Goal: Communication & Community: Answer question/provide support

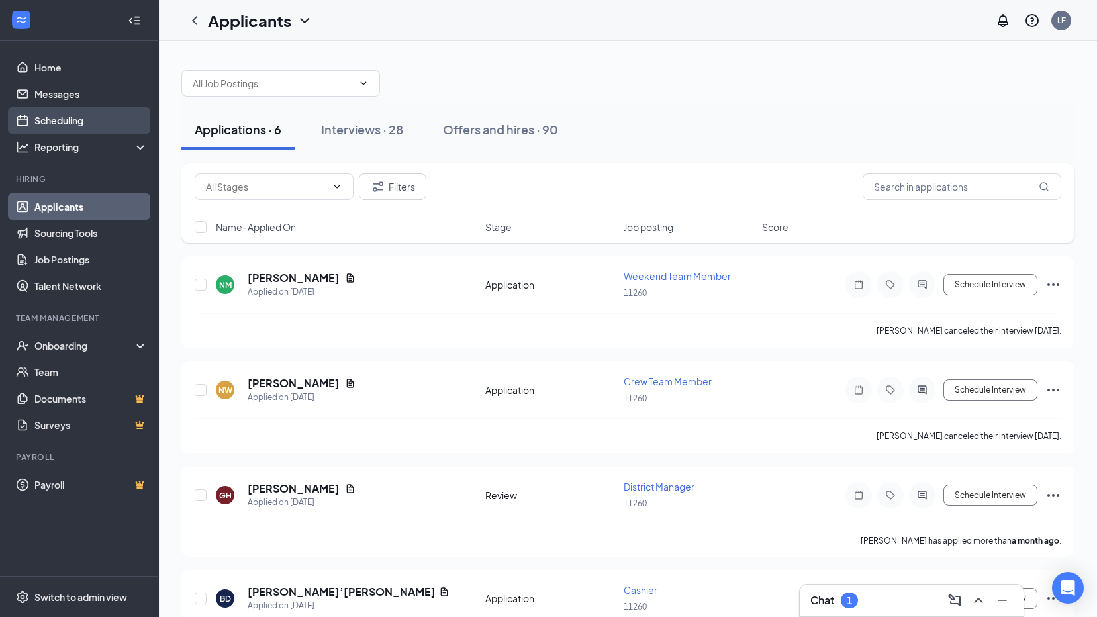
click at [74, 122] on link "Scheduling" at bounding box center [90, 120] width 113 height 26
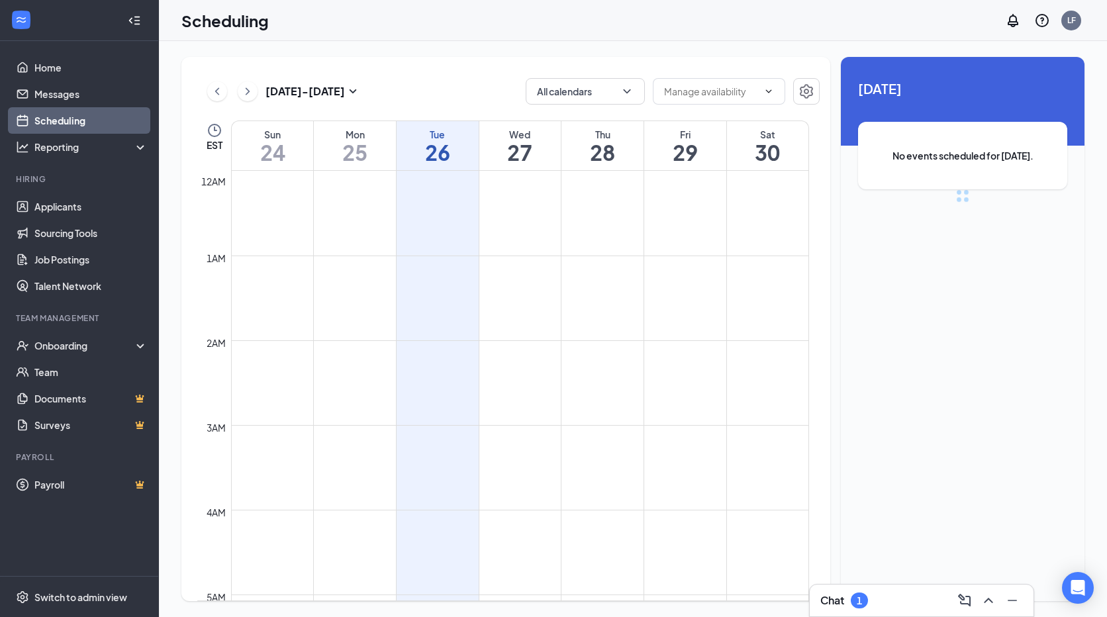
scroll to position [651, 0]
click at [77, 210] on link "Applicants" at bounding box center [90, 206] width 113 height 26
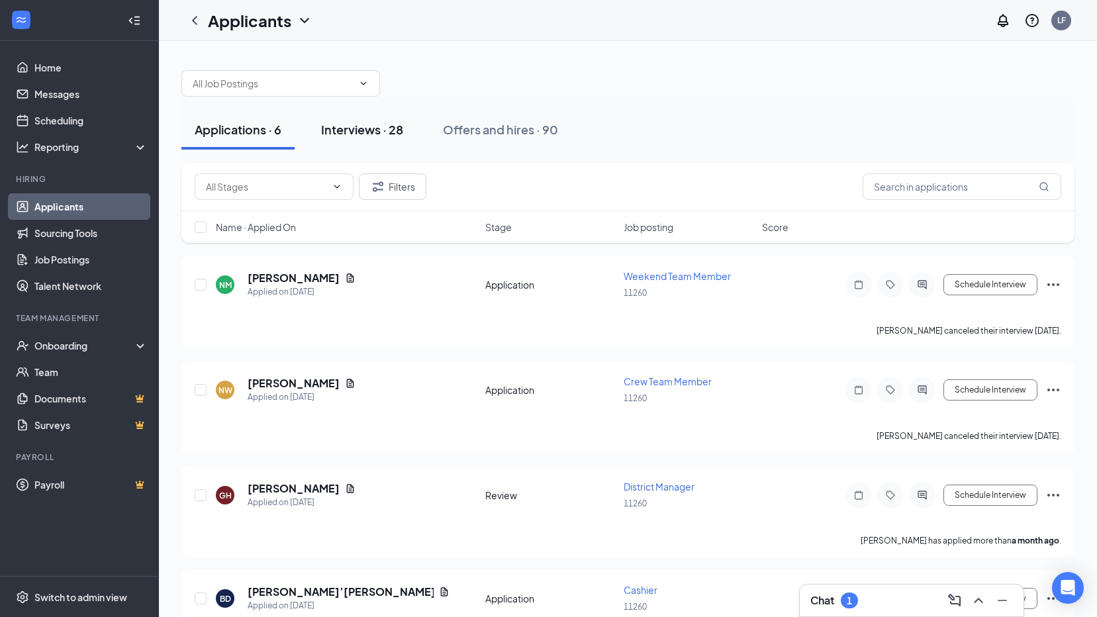
click at [357, 131] on div "Interviews · 28" at bounding box center [362, 129] width 82 height 17
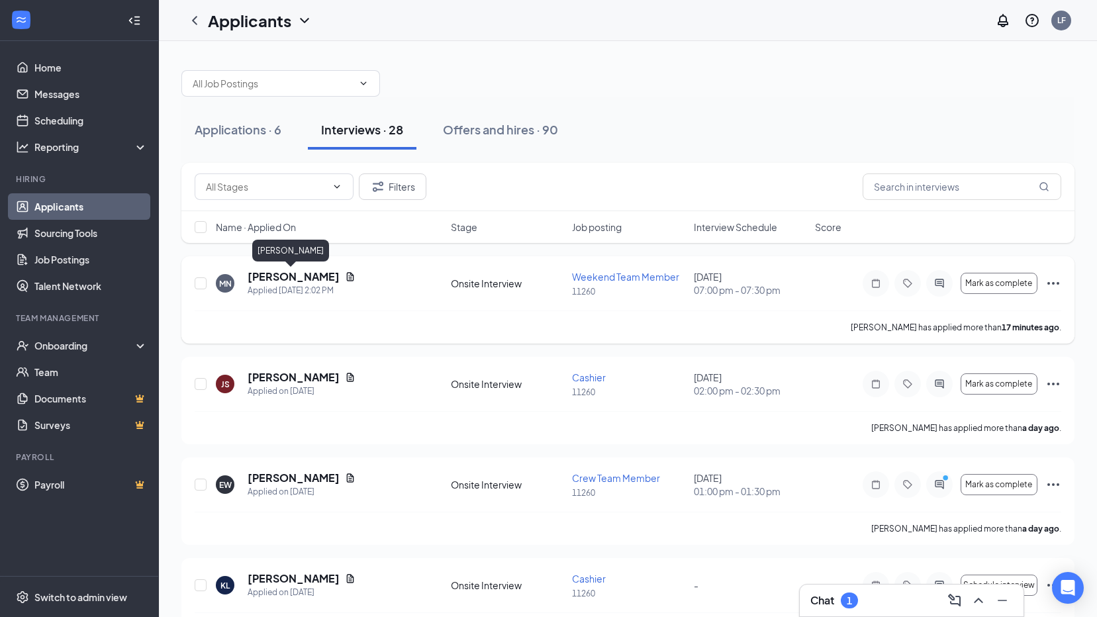
click at [277, 275] on h5 "[PERSON_NAME]" at bounding box center [294, 276] width 92 height 15
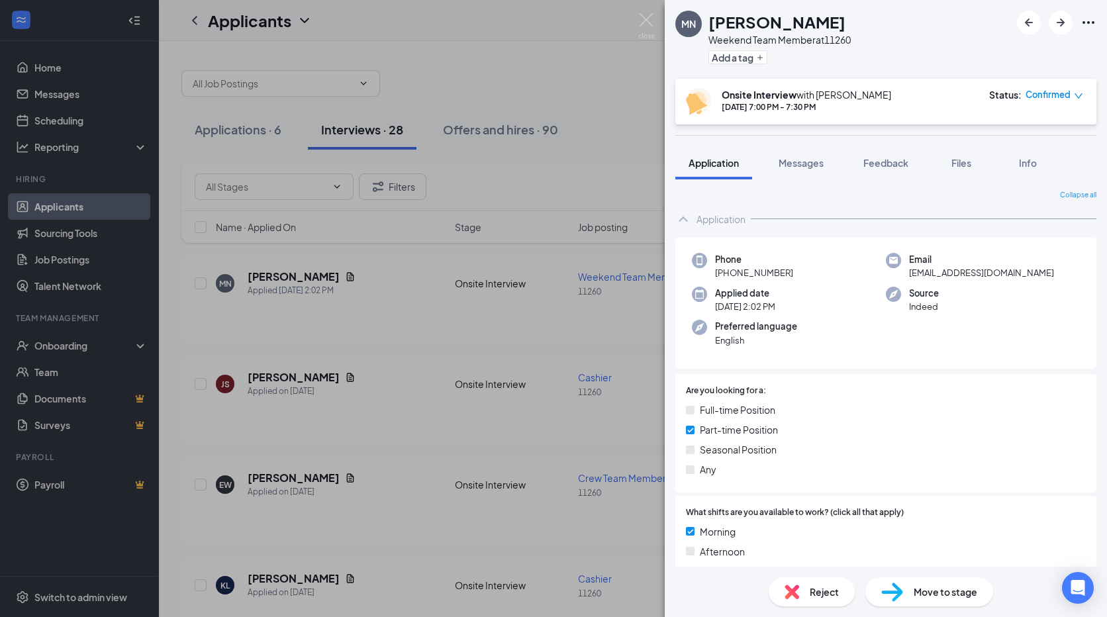
click at [503, 137] on div "MN [PERSON_NAME] Weekend Team Member at 11260 Add a tag Onsite Interview with […" at bounding box center [553, 308] width 1107 height 617
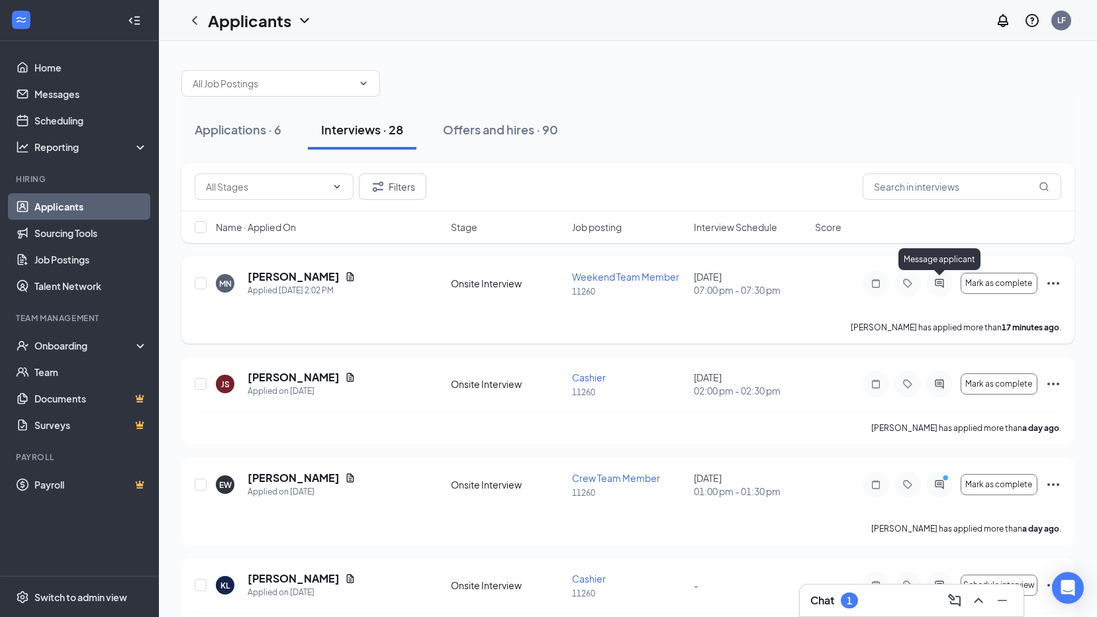
click at [934, 286] on icon "ActiveChat" at bounding box center [939, 283] width 16 height 11
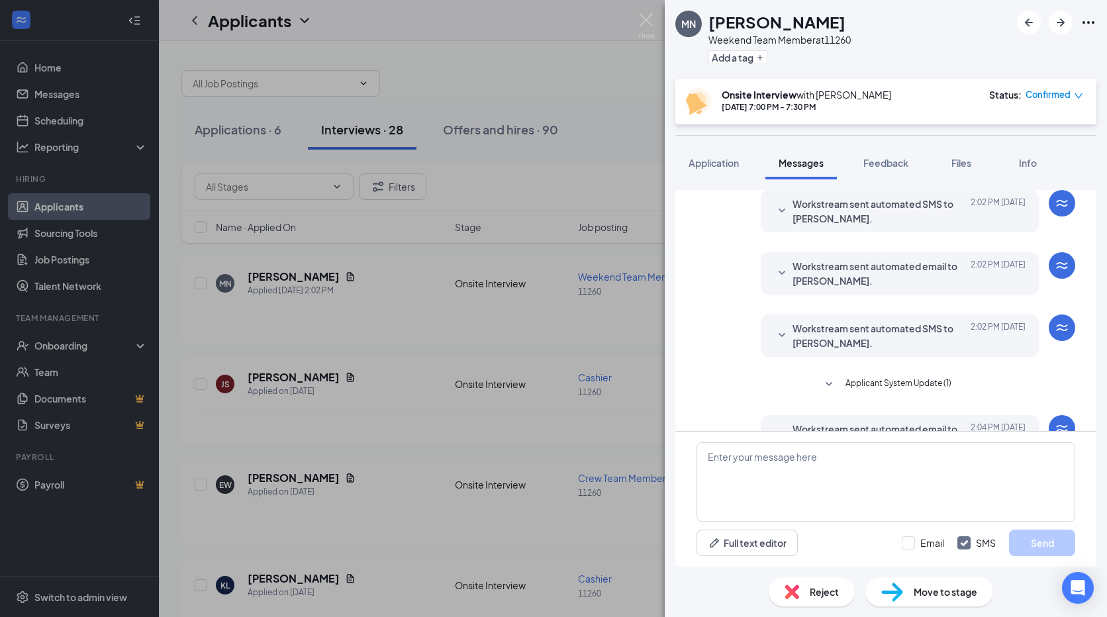
scroll to position [209, 0]
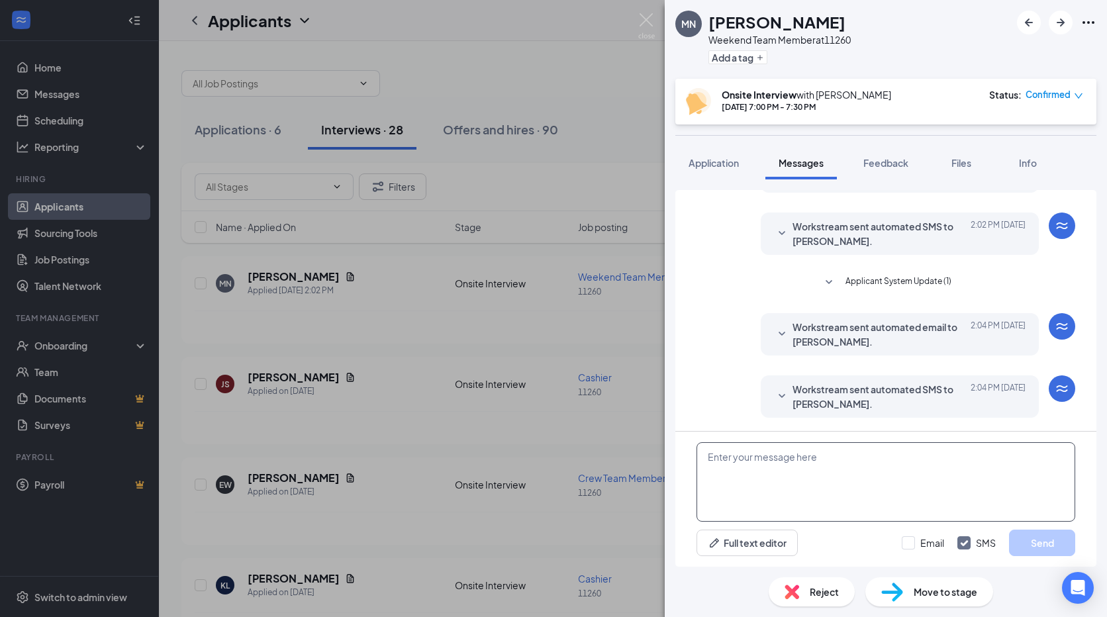
click at [849, 449] on textarea at bounding box center [885, 481] width 379 height 79
type textarea "Are you able to come in earlier this day or around the same time on the 28th?"
click at [1059, 545] on button "Send" at bounding box center [1042, 543] width 66 height 26
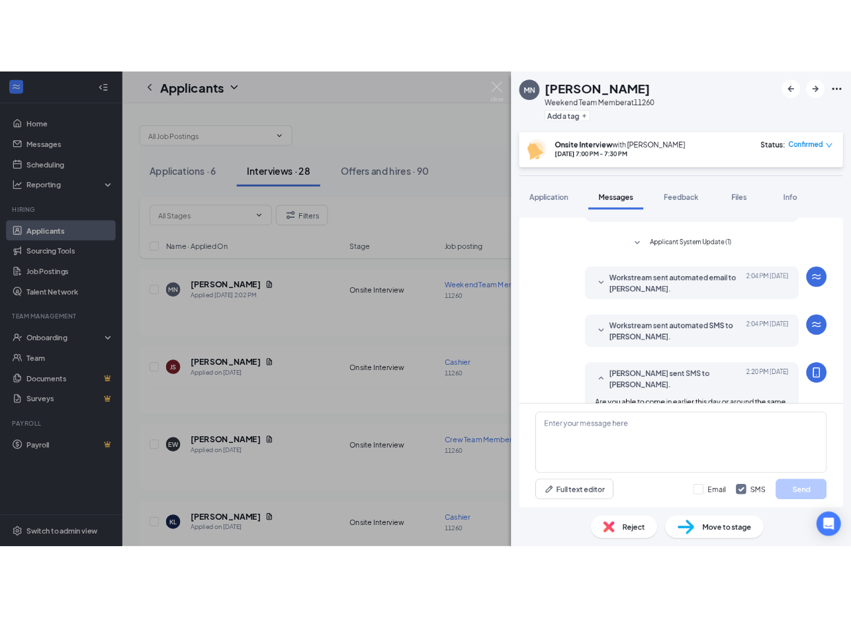
scroll to position [295, 0]
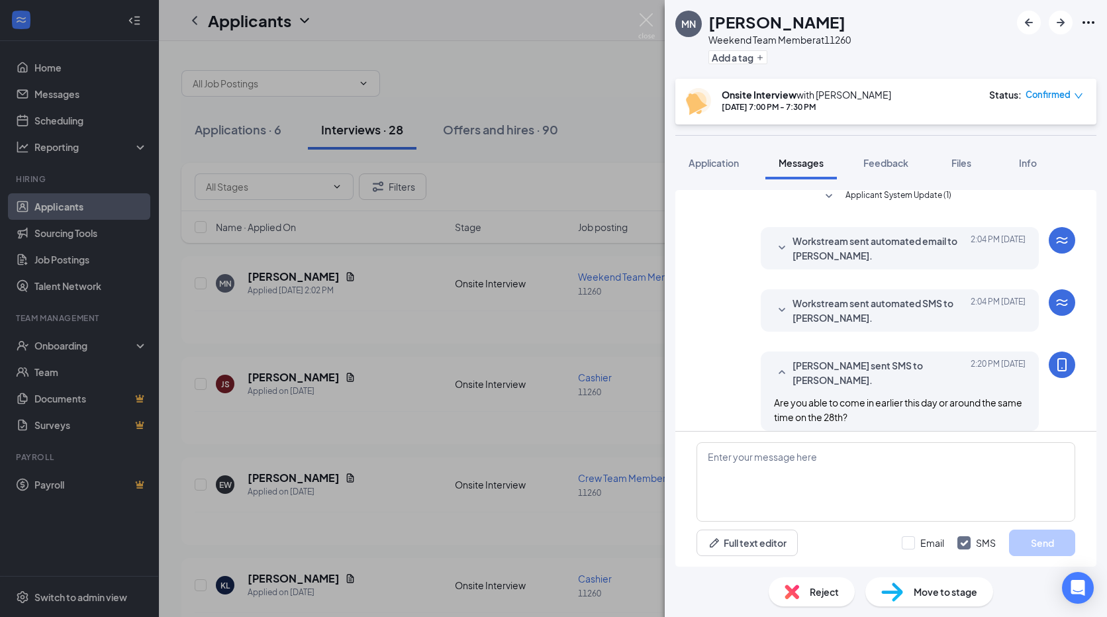
click at [1092, 24] on icon "Ellipses" at bounding box center [1088, 23] width 16 height 16
click at [1011, 56] on link "View full application" at bounding box center [1016, 52] width 143 height 13
click at [966, 167] on span "Files" at bounding box center [961, 163] width 20 height 12
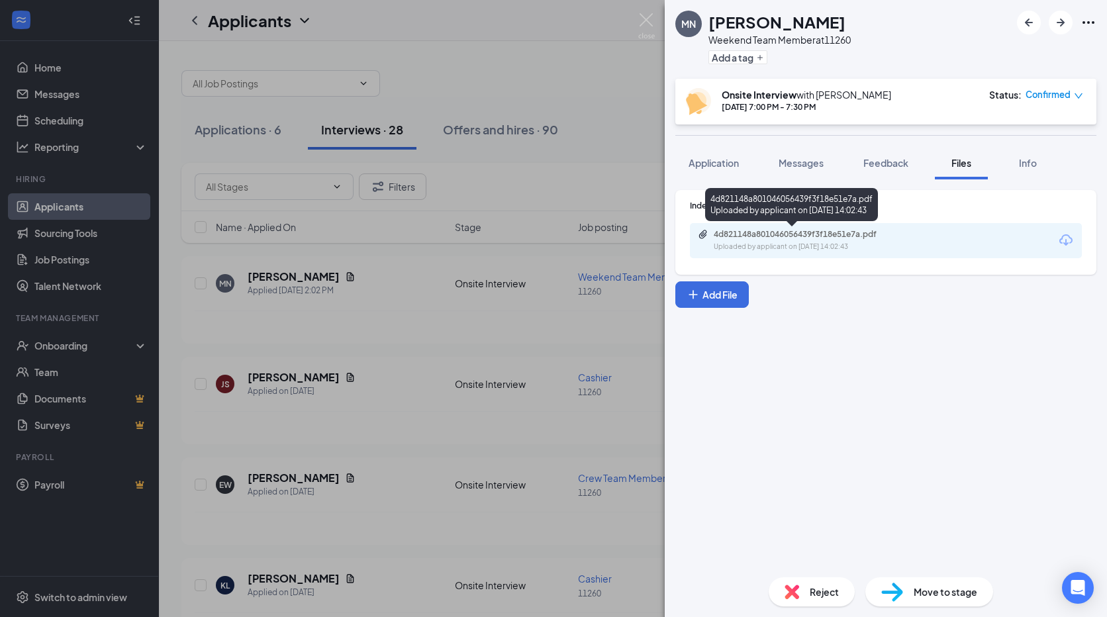
click at [767, 233] on div "4d821148a801046056439f3f18e51e7a.pdf" at bounding box center [806, 234] width 185 height 11
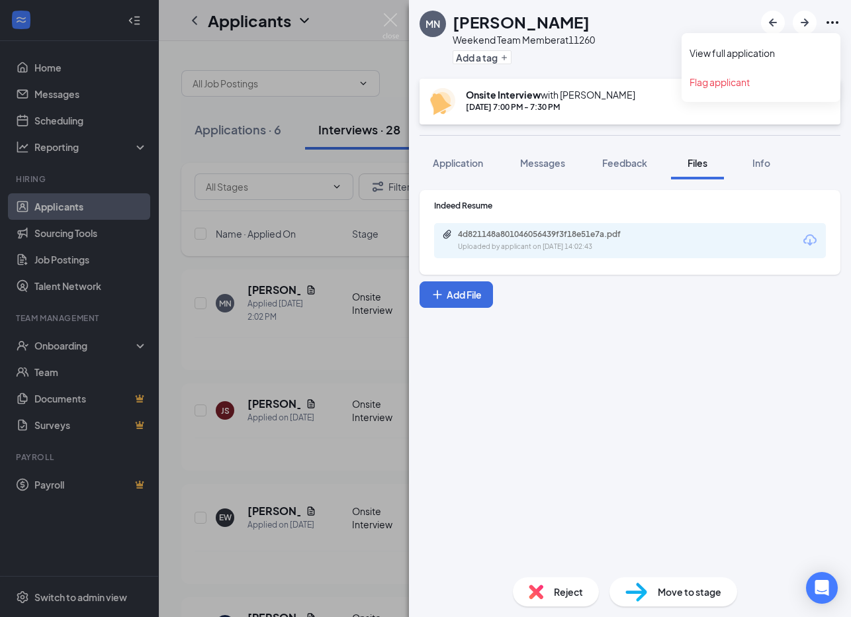
click at [827, 22] on icon "Ellipses" at bounding box center [833, 23] width 16 height 16
click at [735, 60] on link "View full application" at bounding box center [761, 52] width 143 height 13
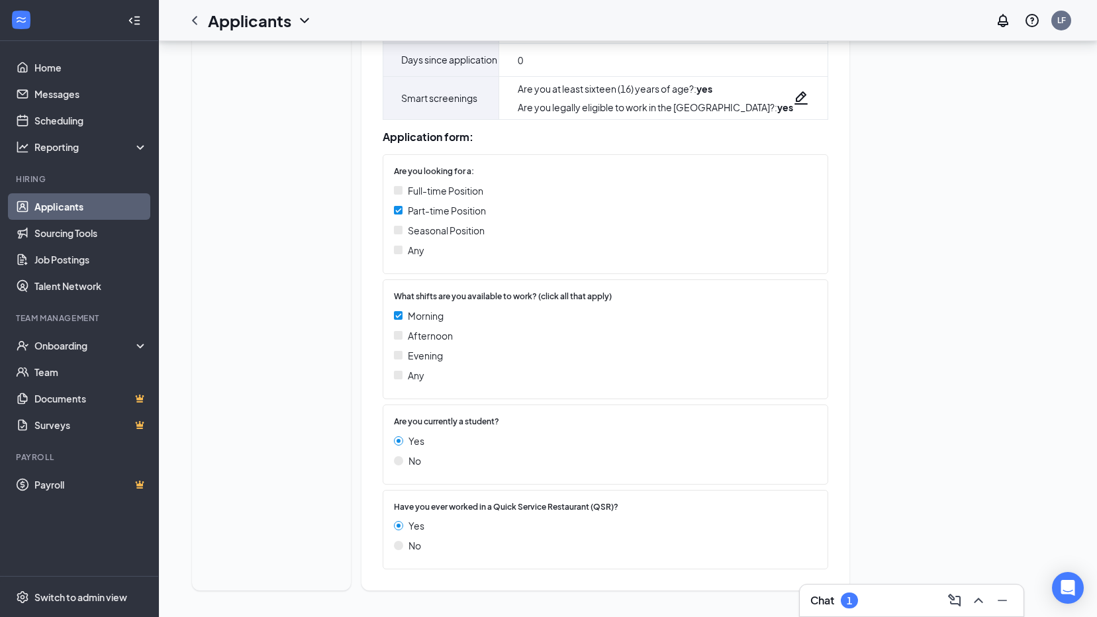
scroll to position [327, 0]
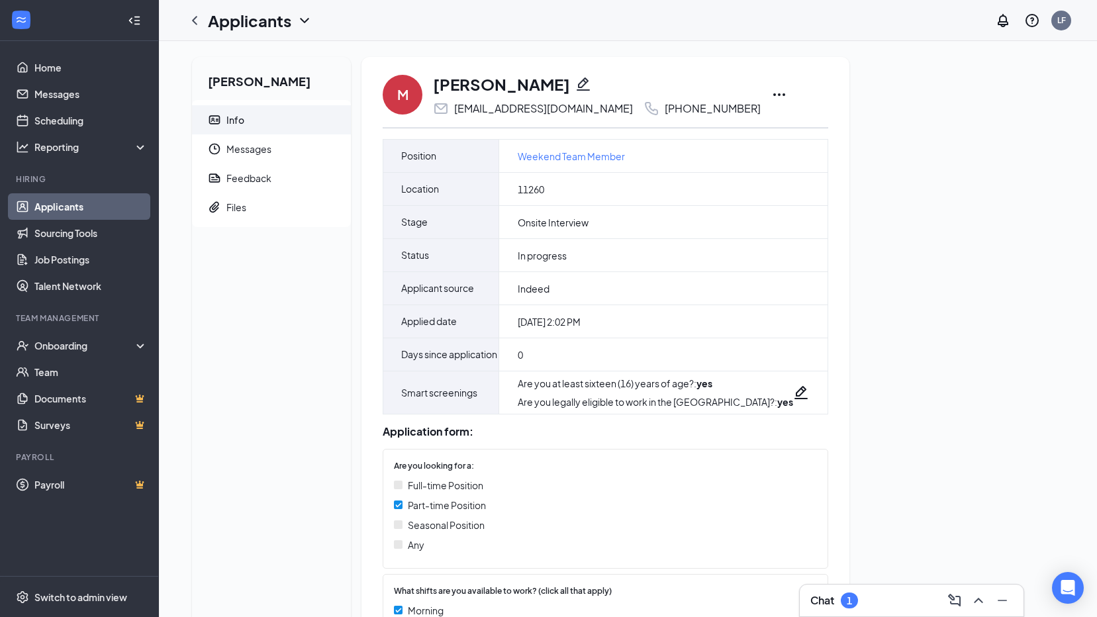
click at [771, 87] on icon "Ellipses" at bounding box center [779, 95] width 16 height 16
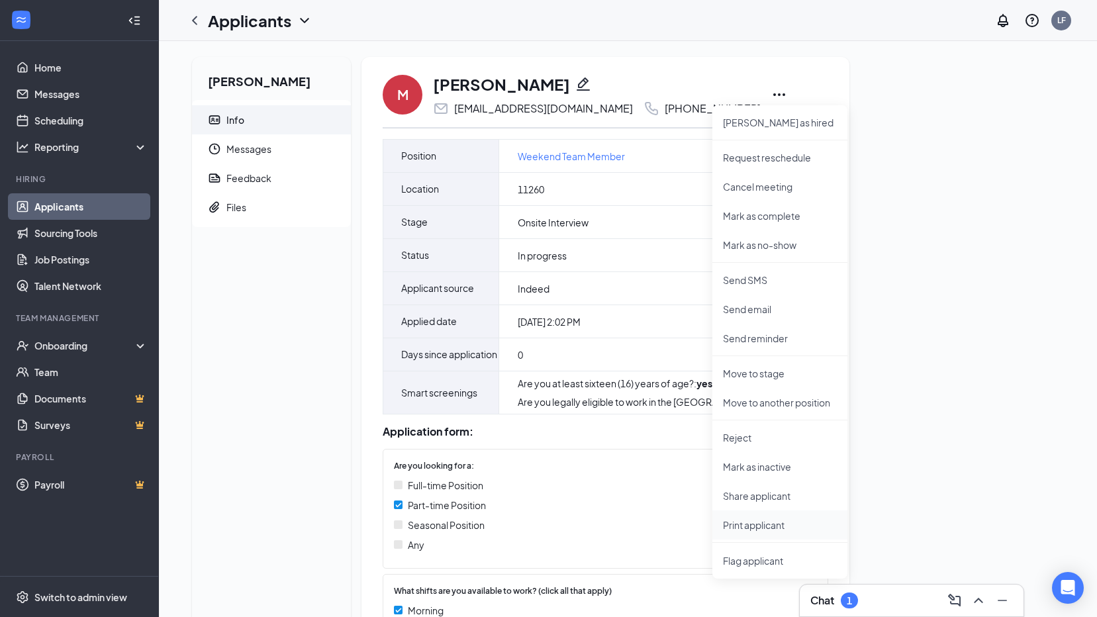
click at [739, 526] on p "Print applicant" at bounding box center [780, 524] width 114 height 13
